Goal: Navigation & Orientation: Find specific page/section

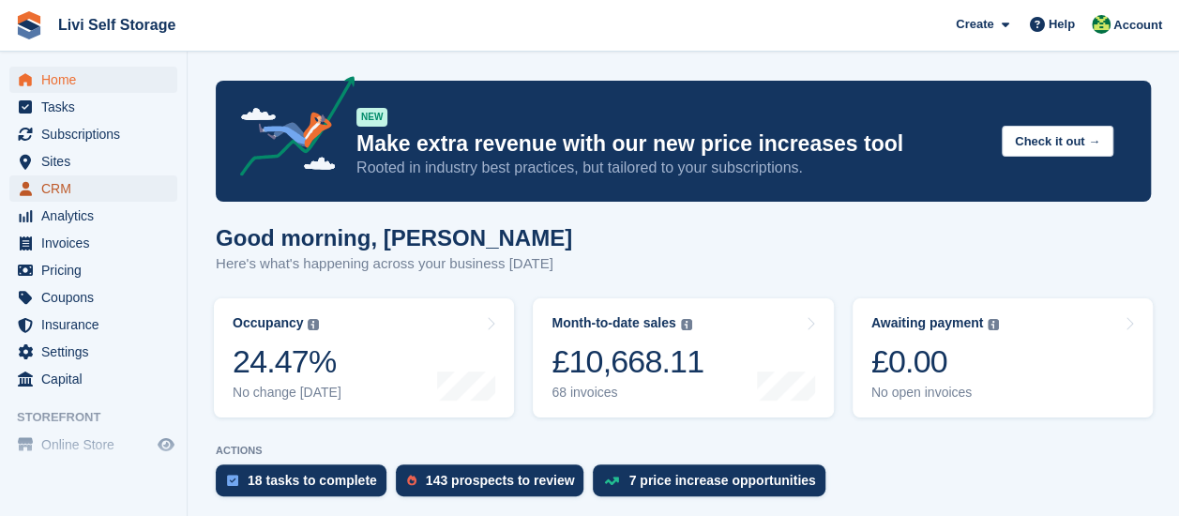
click at [58, 192] on span "CRM" at bounding box center [97, 188] width 113 height 26
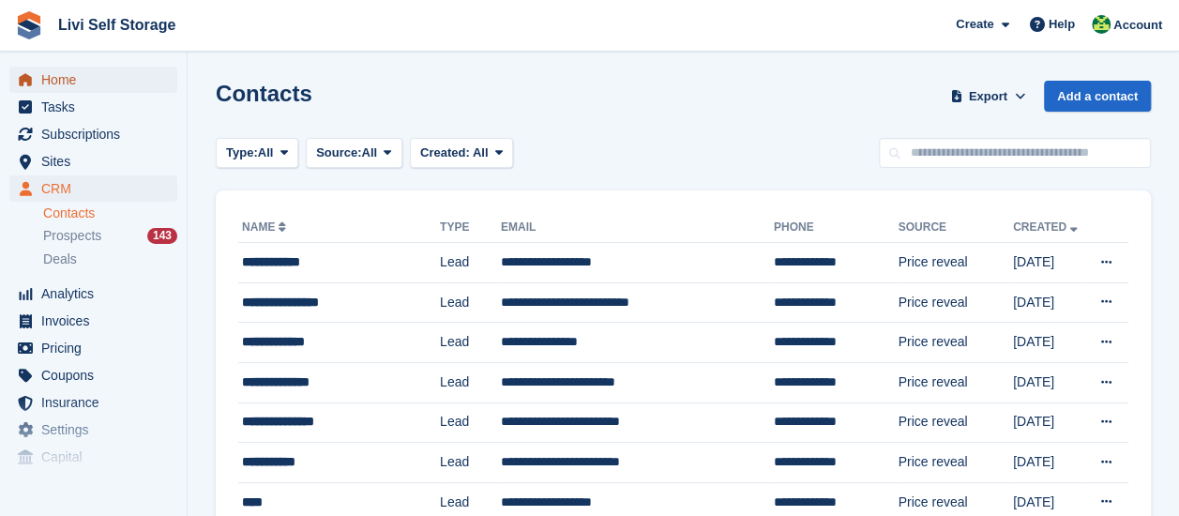
click at [66, 83] on span "Home" at bounding box center [97, 80] width 113 height 26
